Goal: Navigation & Orientation: Go to known website

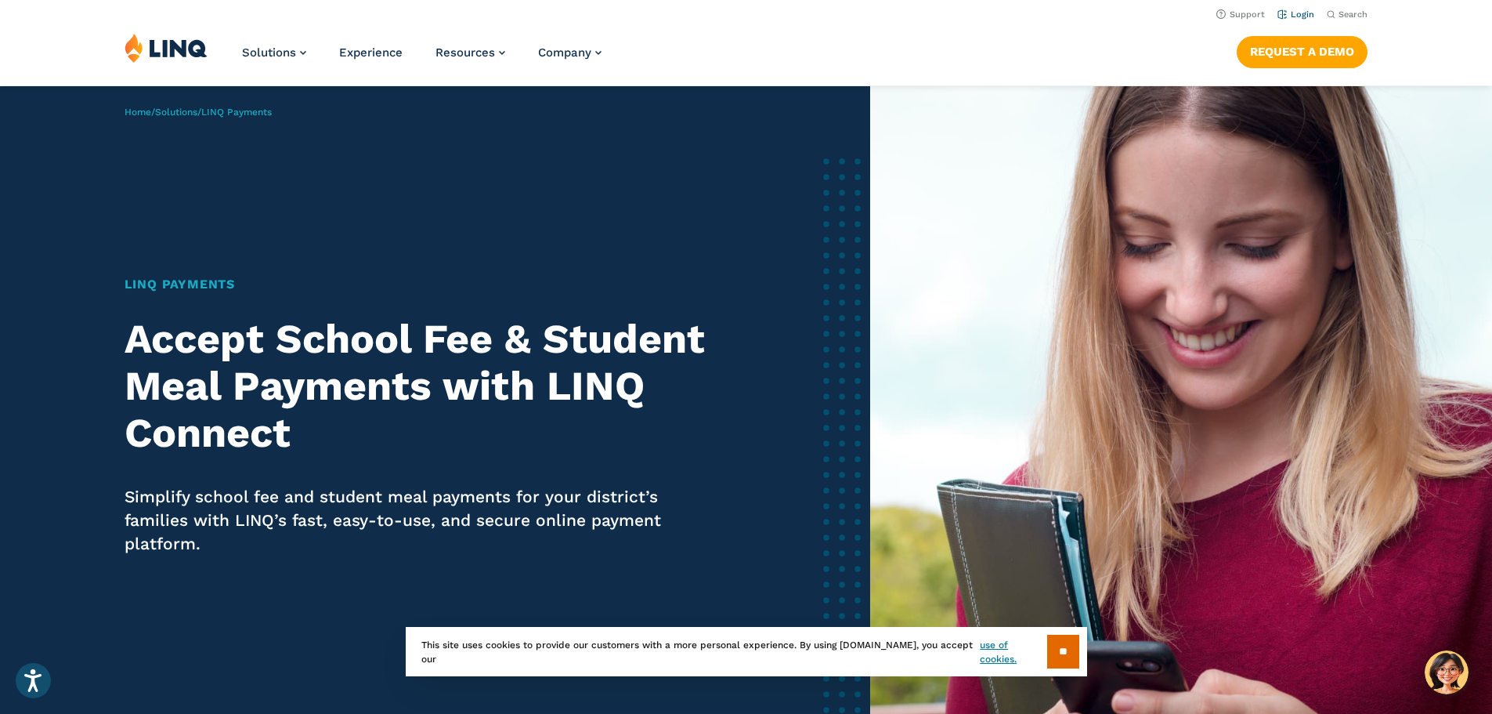
click at [1292, 15] on link "Login" at bounding box center [1295, 14] width 37 height 10
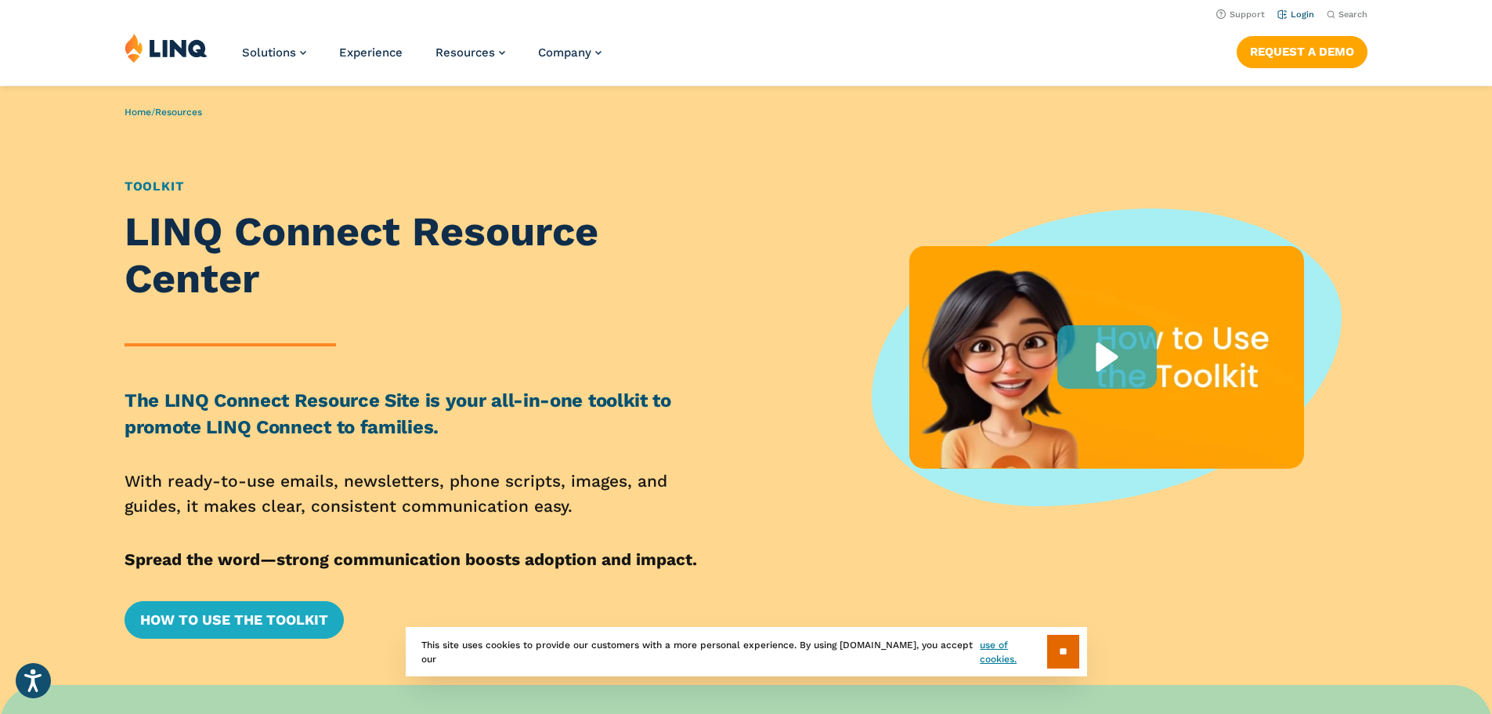
click at [1285, 13] on link "Login" at bounding box center [1295, 14] width 37 height 10
